Goal: Information Seeking & Learning: Compare options

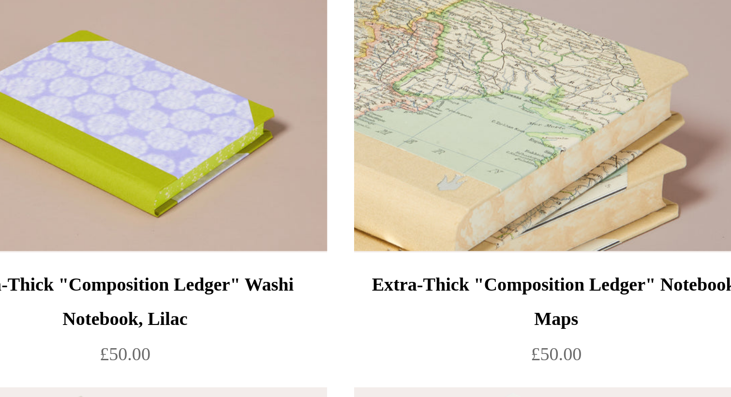
scroll to position [796, 0]
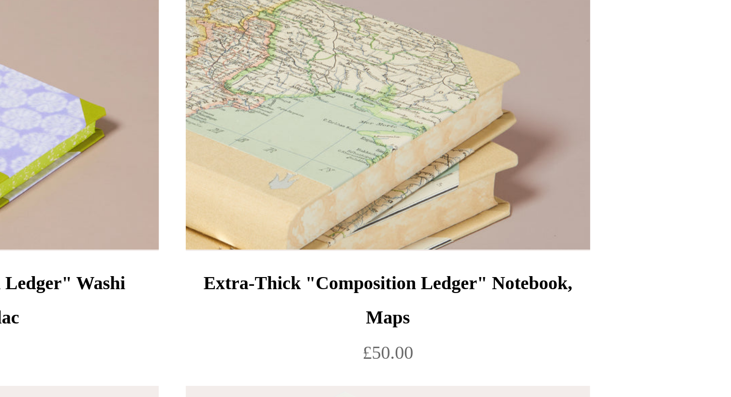
click at [443, 260] on img at bounding box center [511, 303] width 137 height 87
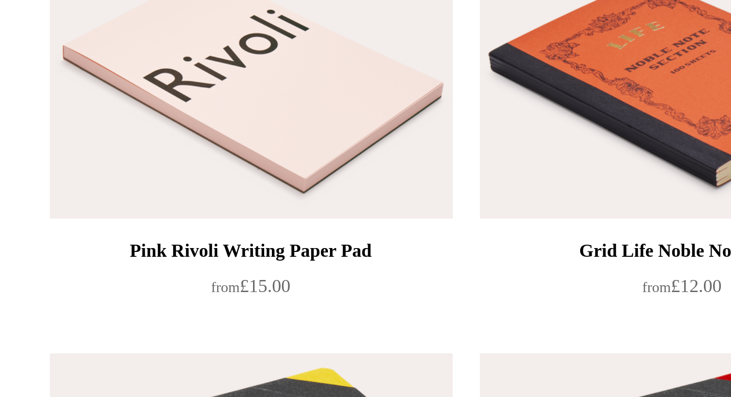
scroll to position [1076, 0]
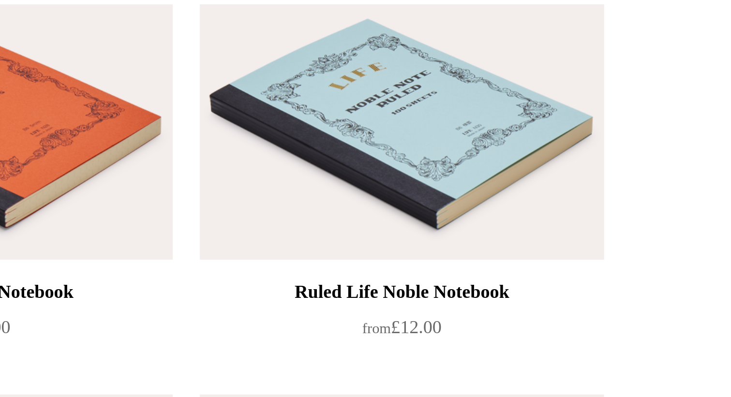
click at [443, 246] on img at bounding box center [511, 289] width 137 height 87
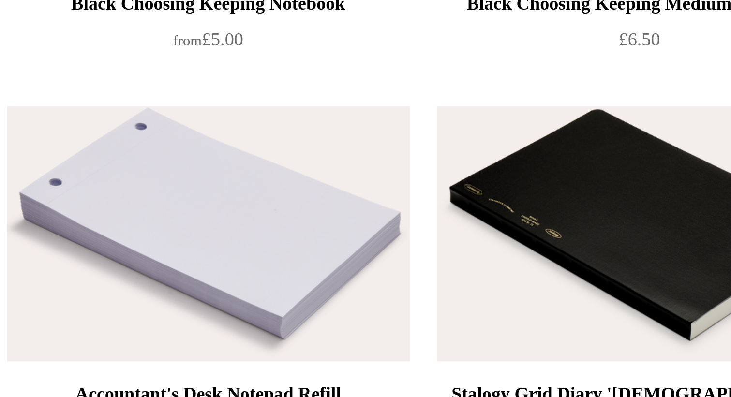
scroll to position [1592, 0]
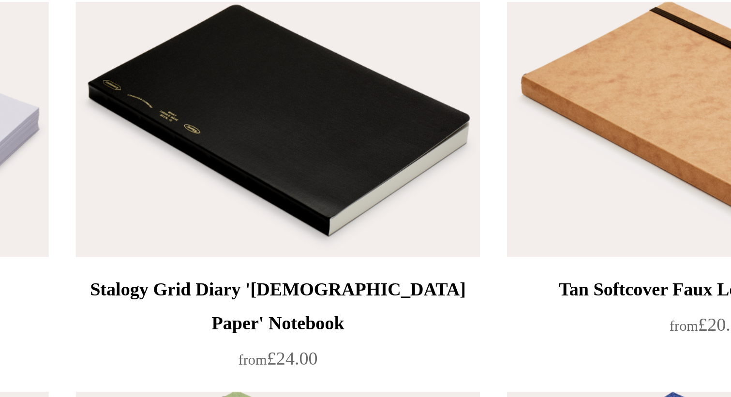
click at [296, 262] on img at bounding box center [364, 305] width 137 height 87
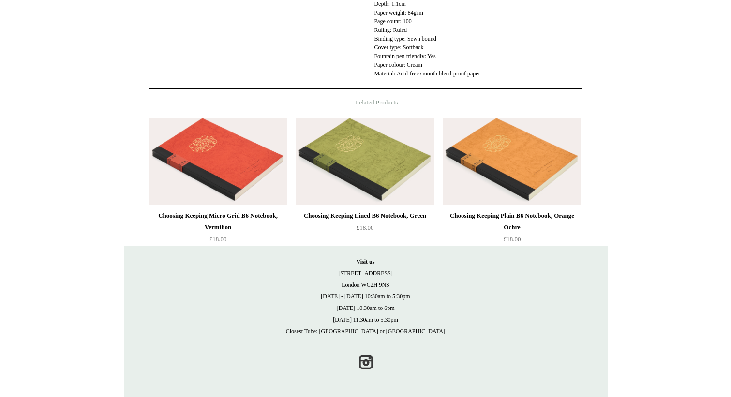
scroll to position [401, 0]
click at [252, 169] on img at bounding box center [217, 161] width 137 height 87
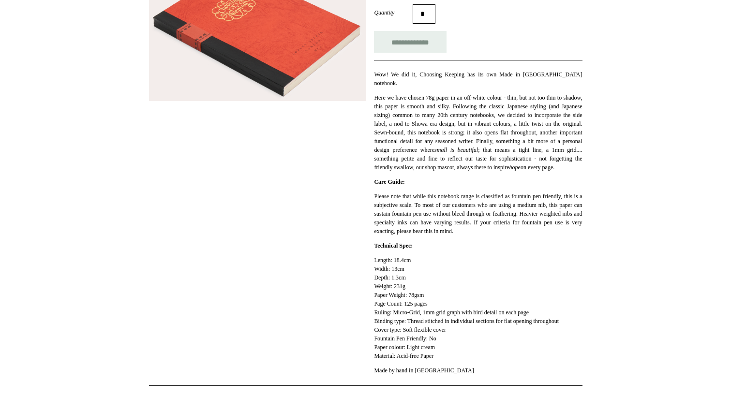
scroll to position [157, 0]
